Goal: Task Accomplishment & Management: Manage account settings

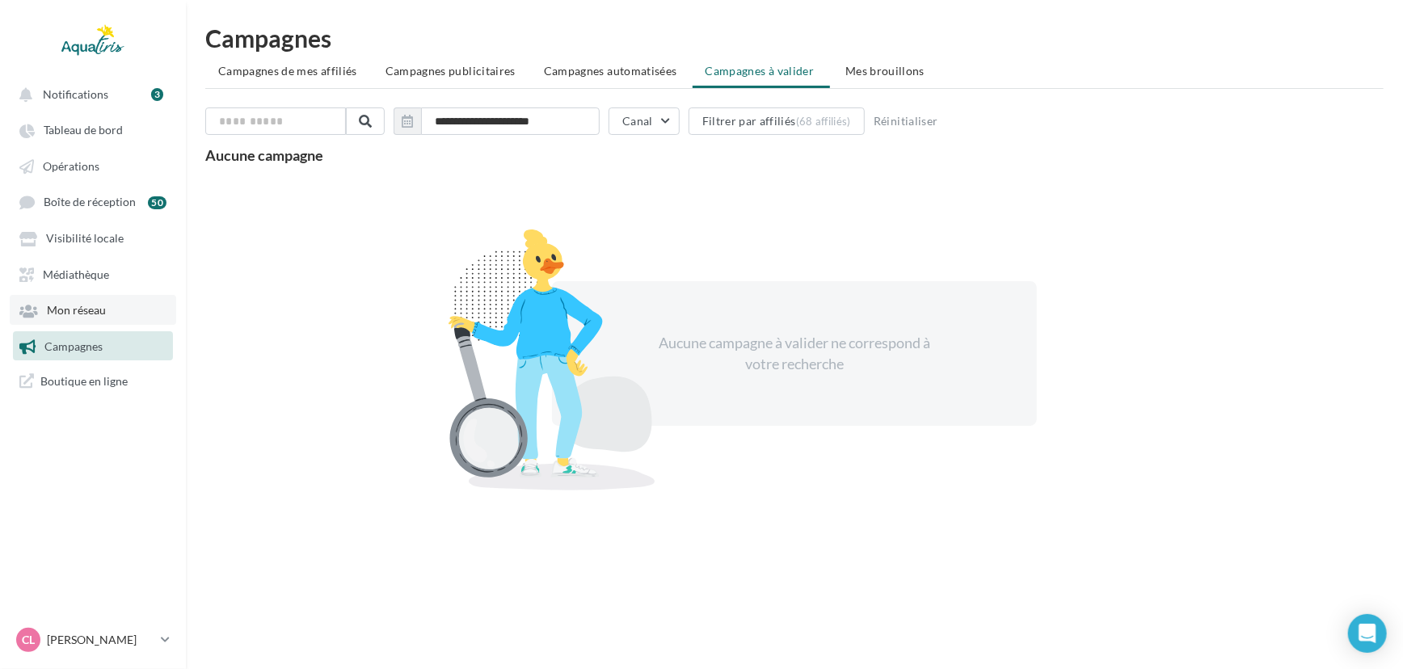
click at [103, 301] on link "Mon réseau" at bounding box center [93, 309] width 166 height 29
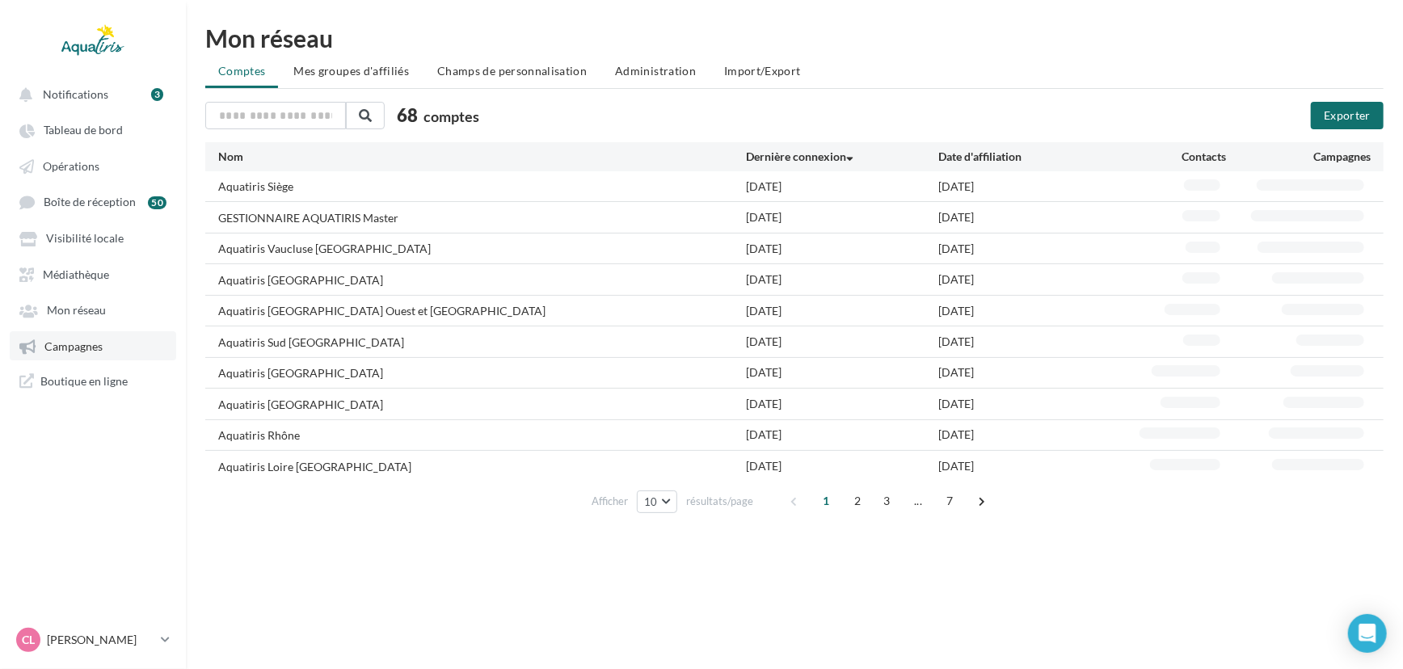
click at [100, 346] on span "Campagnes" at bounding box center [73, 346] width 58 height 14
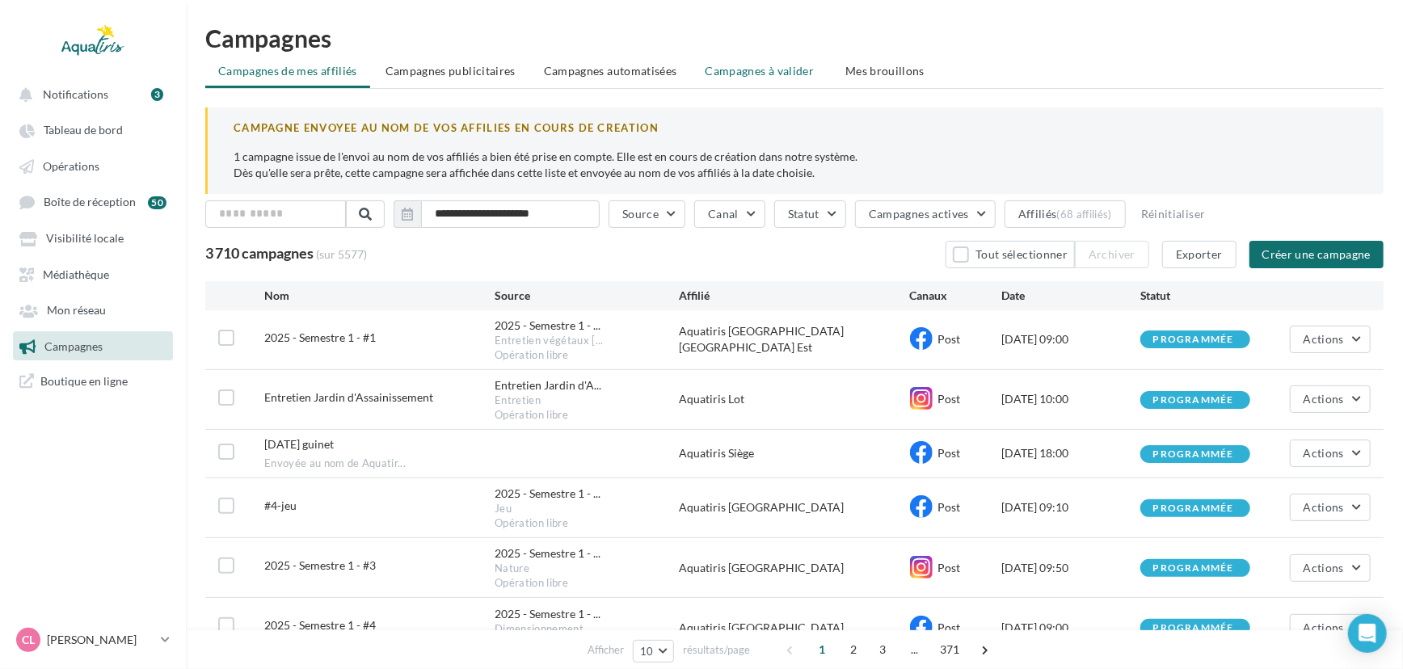
click at [759, 69] on span "Campagnes à valider" at bounding box center [759, 71] width 109 height 16
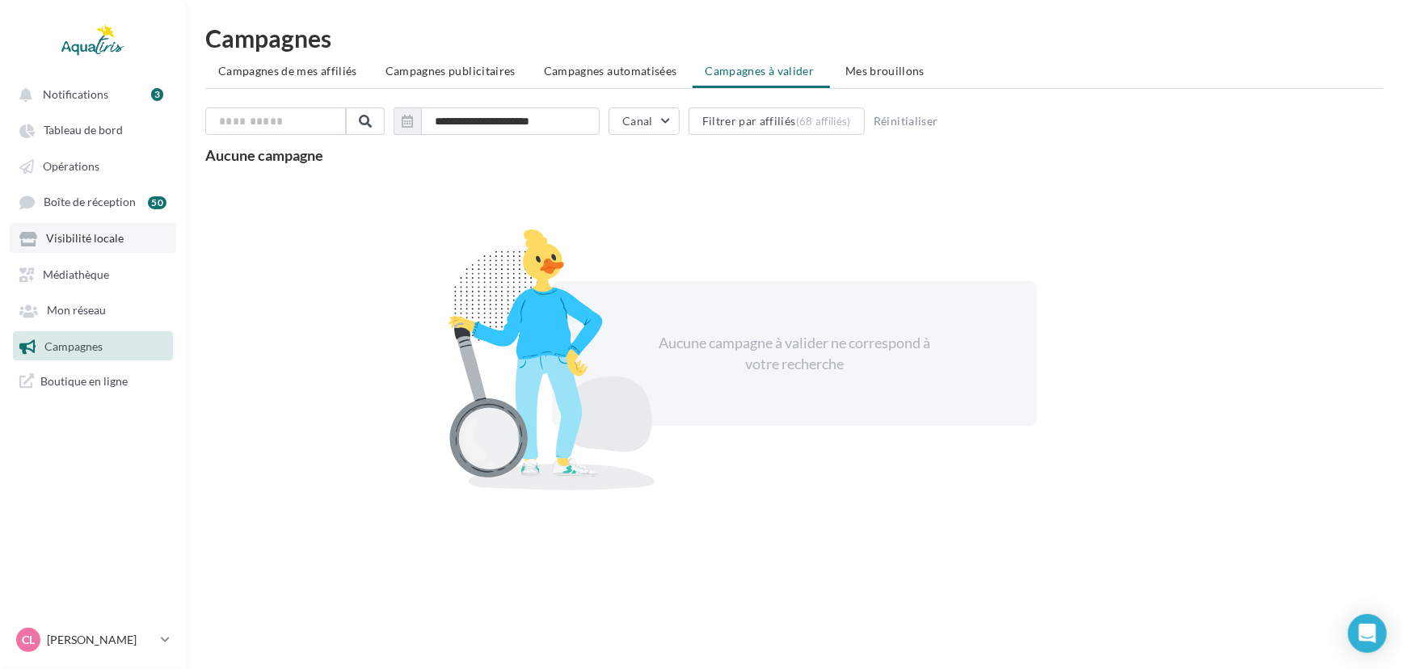
click at [95, 239] on span "Visibilité locale" at bounding box center [85, 239] width 78 height 14
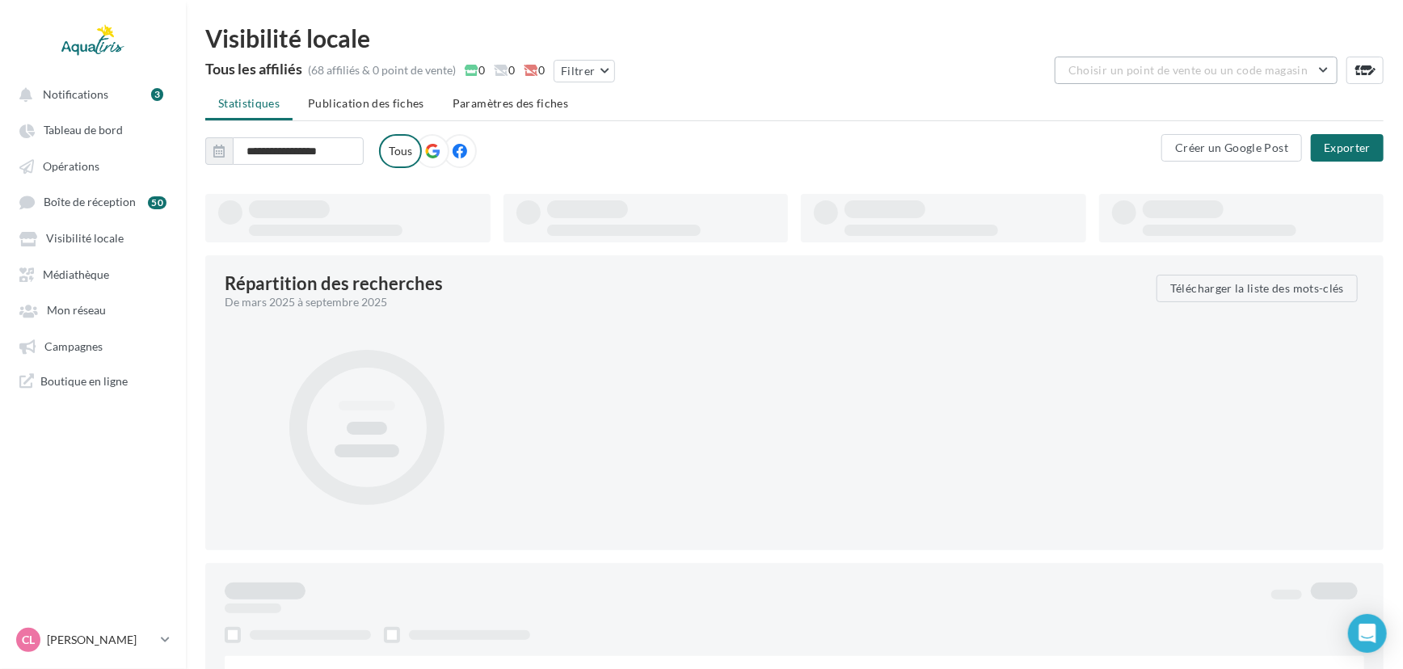
click at [1182, 67] on span "Choisir un point de vente ou un code magasin" at bounding box center [1187, 70] width 239 height 14
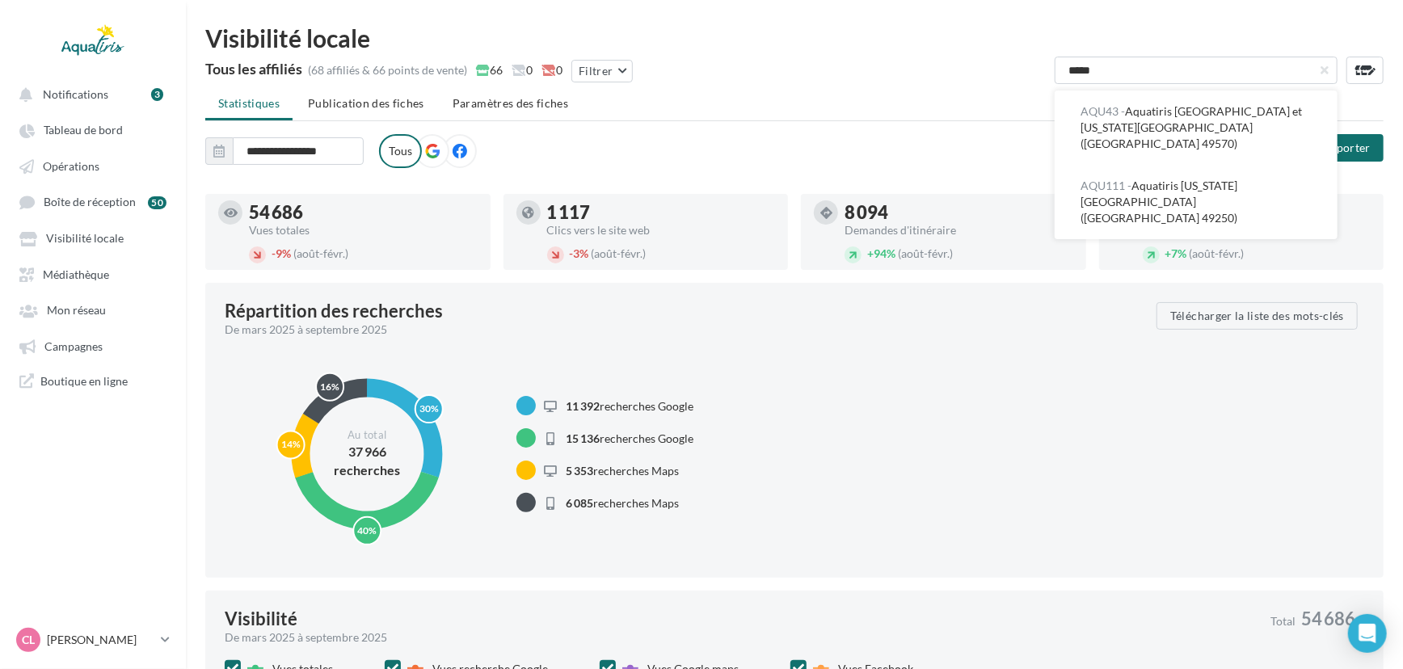
type input "*****"
click at [1164, 179] on span "AQU111 - Aquatiris [US_STATE][GEOGRAPHIC_DATA] ([GEOGRAPHIC_DATA] 49250)" at bounding box center [1158, 202] width 157 height 46
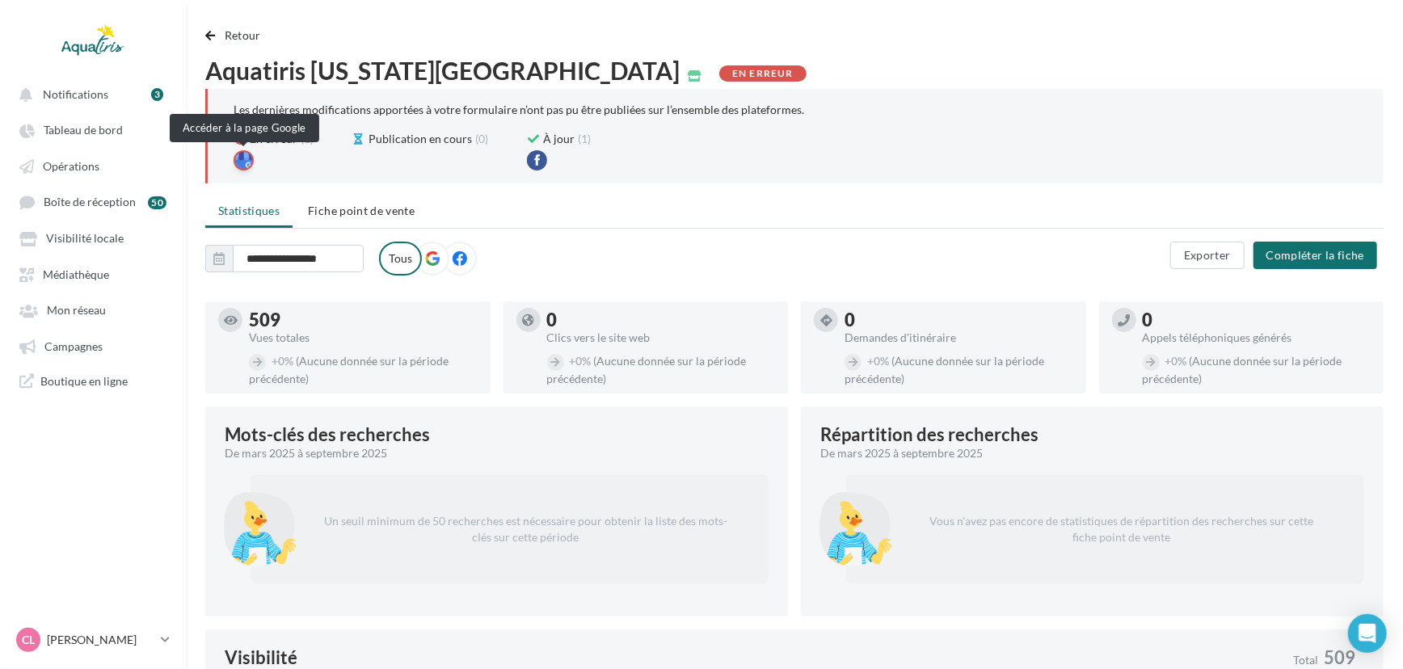
click at [246, 150] on div at bounding box center [244, 160] width 20 height 20
click at [376, 217] on span "Fiche point de vente" at bounding box center [361, 211] width 107 height 14
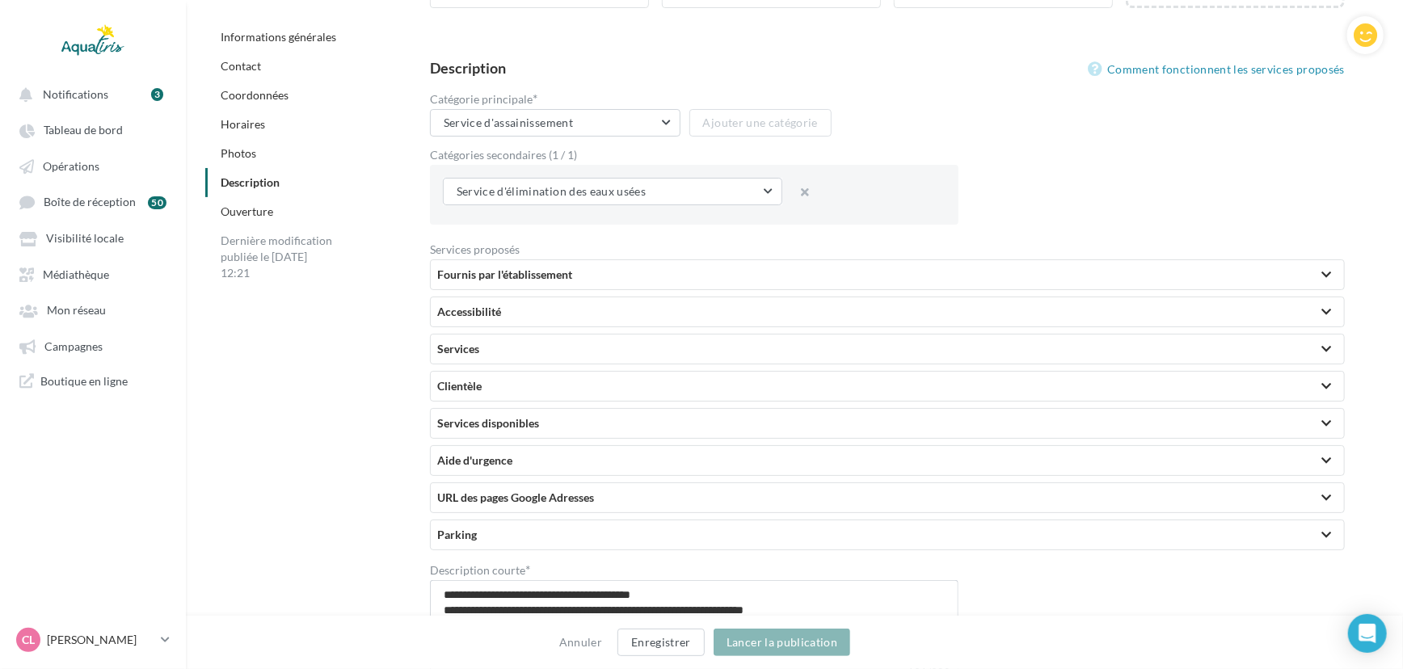
scroll to position [3795, 0]
